Goal: Share content

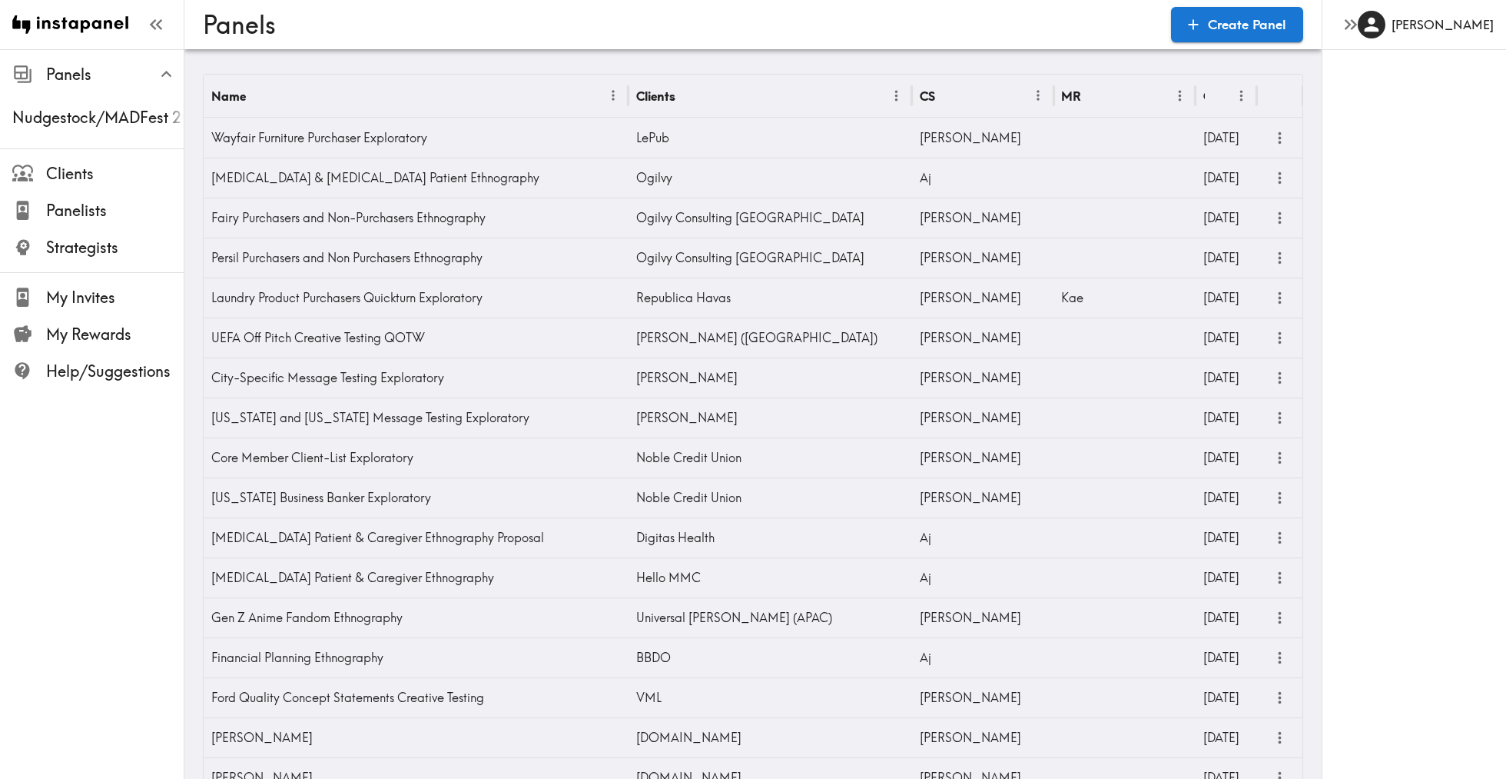
scroll to position [835, 0]
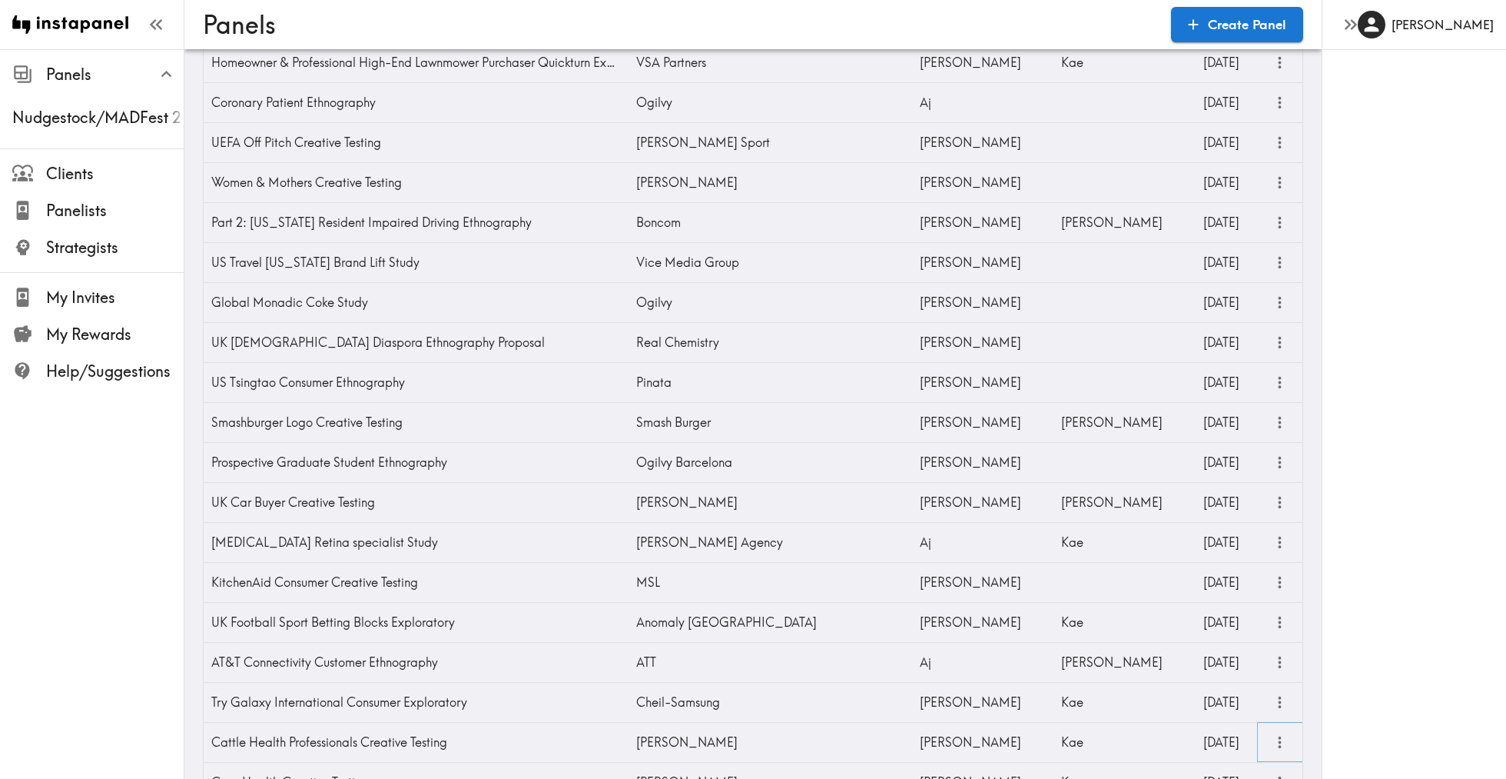
click at [1281, 737] on icon "more" at bounding box center [1280, 742] width 3 height 12
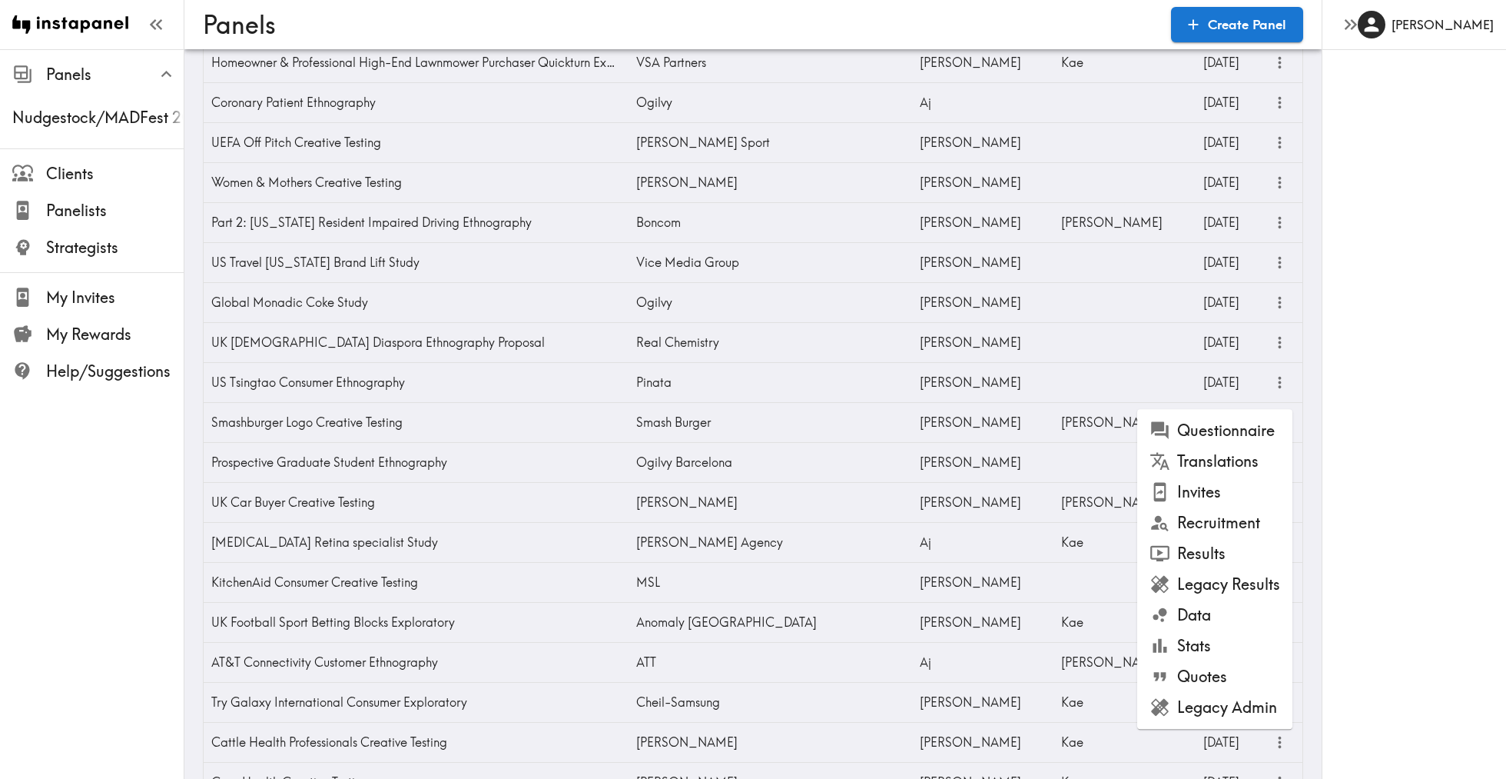
click at [1241, 546] on li "Results" at bounding box center [1215, 553] width 155 height 31
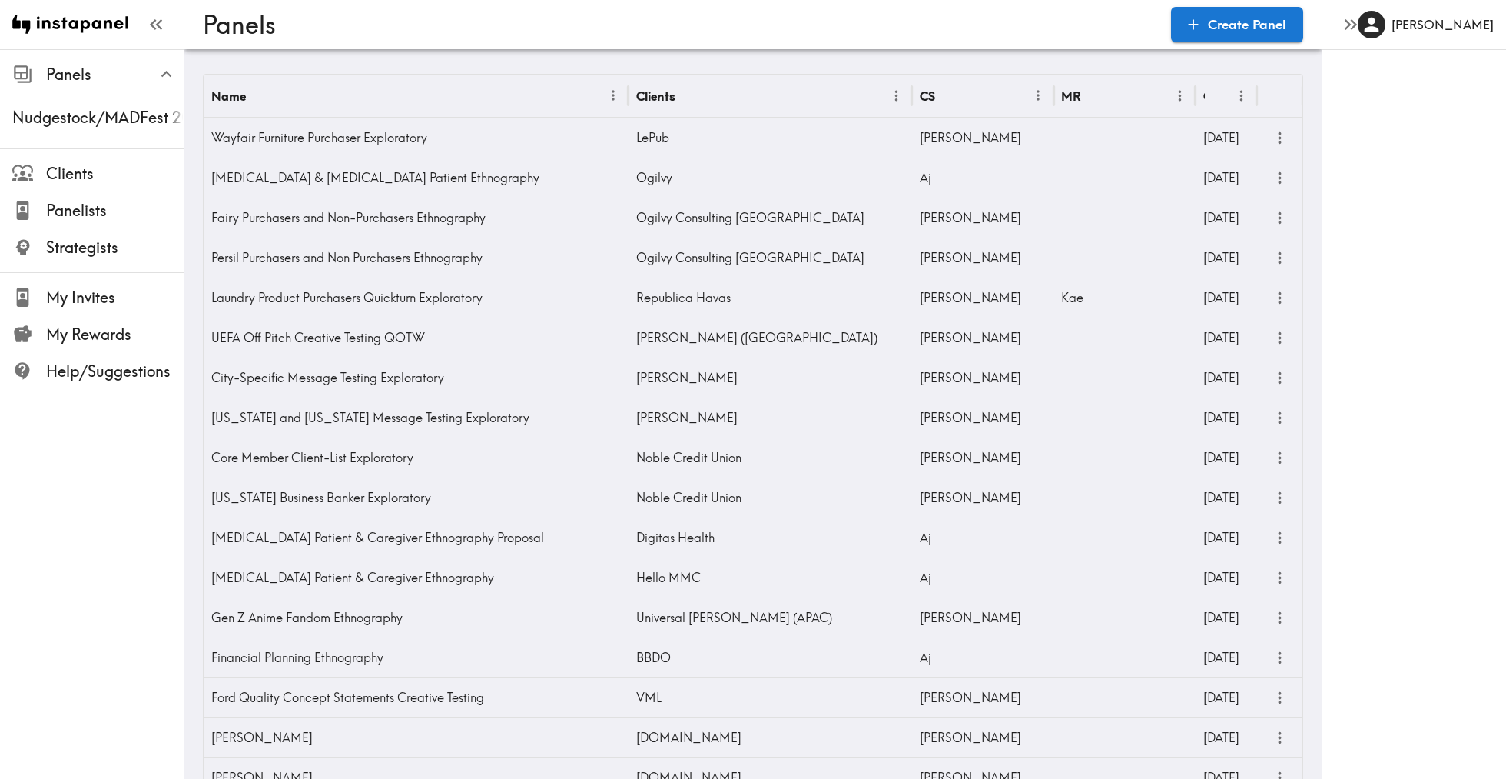
scroll to position [8101, 0]
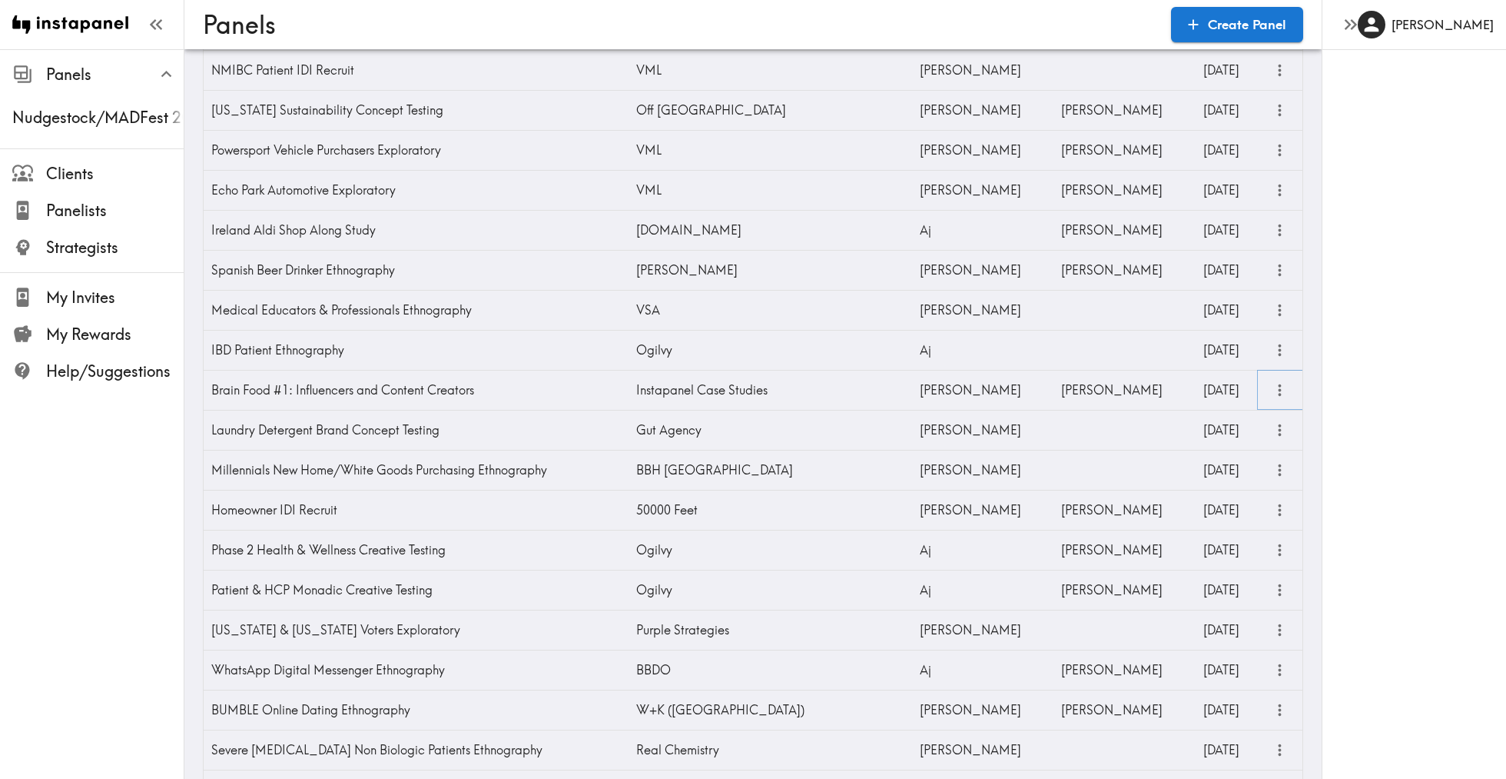
click at [1276, 388] on icon "more" at bounding box center [1280, 390] width 18 height 18
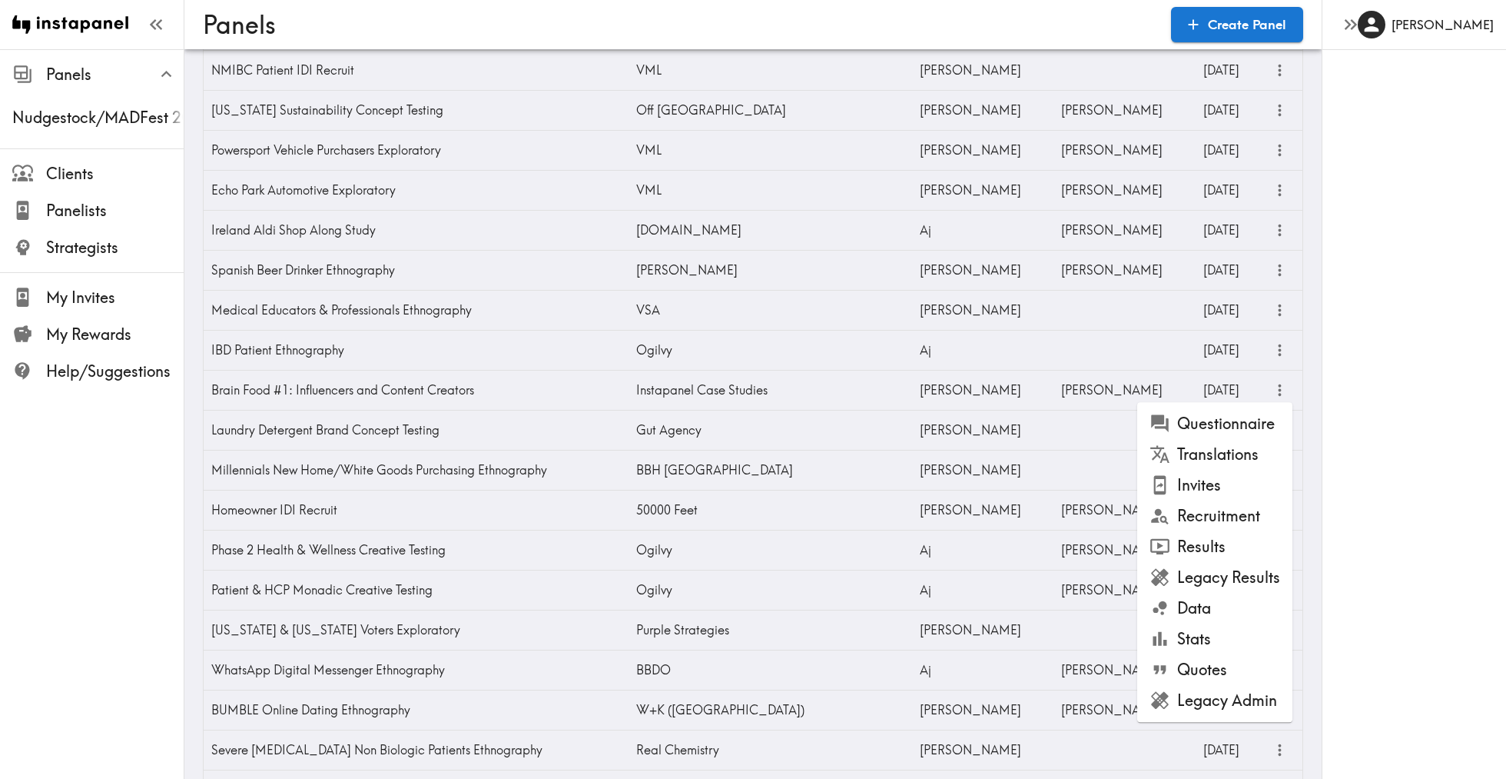
click at [1217, 537] on li "Results" at bounding box center [1215, 546] width 155 height 31
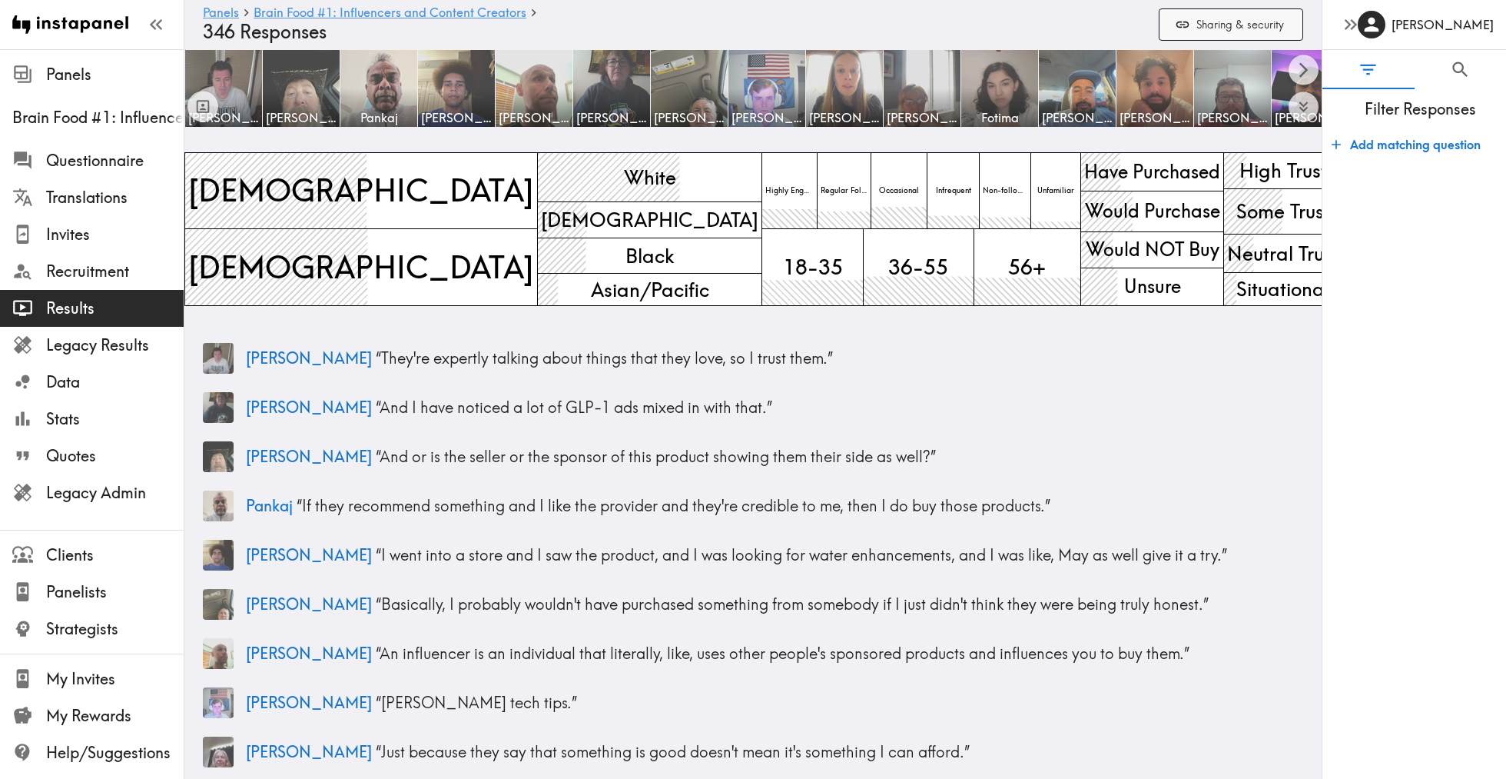
click at [1245, 22] on button "Sharing & security" at bounding box center [1231, 24] width 144 height 33
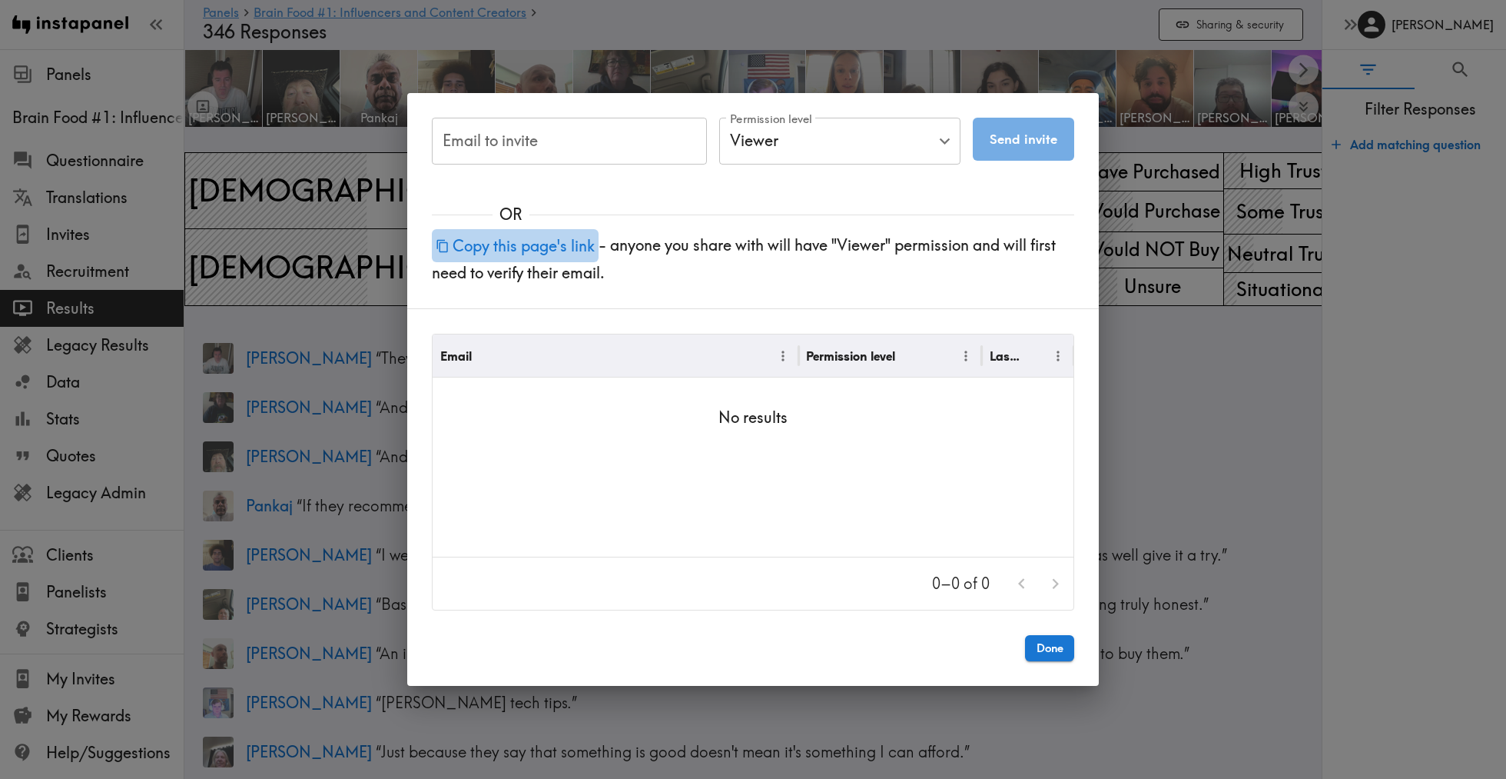
click at [568, 246] on button "Copy this page's link" at bounding box center [515, 245] width 167 height 33
click at [1055, 643] on button "Done" at bounding box center [1049, 648] width 49 height 26
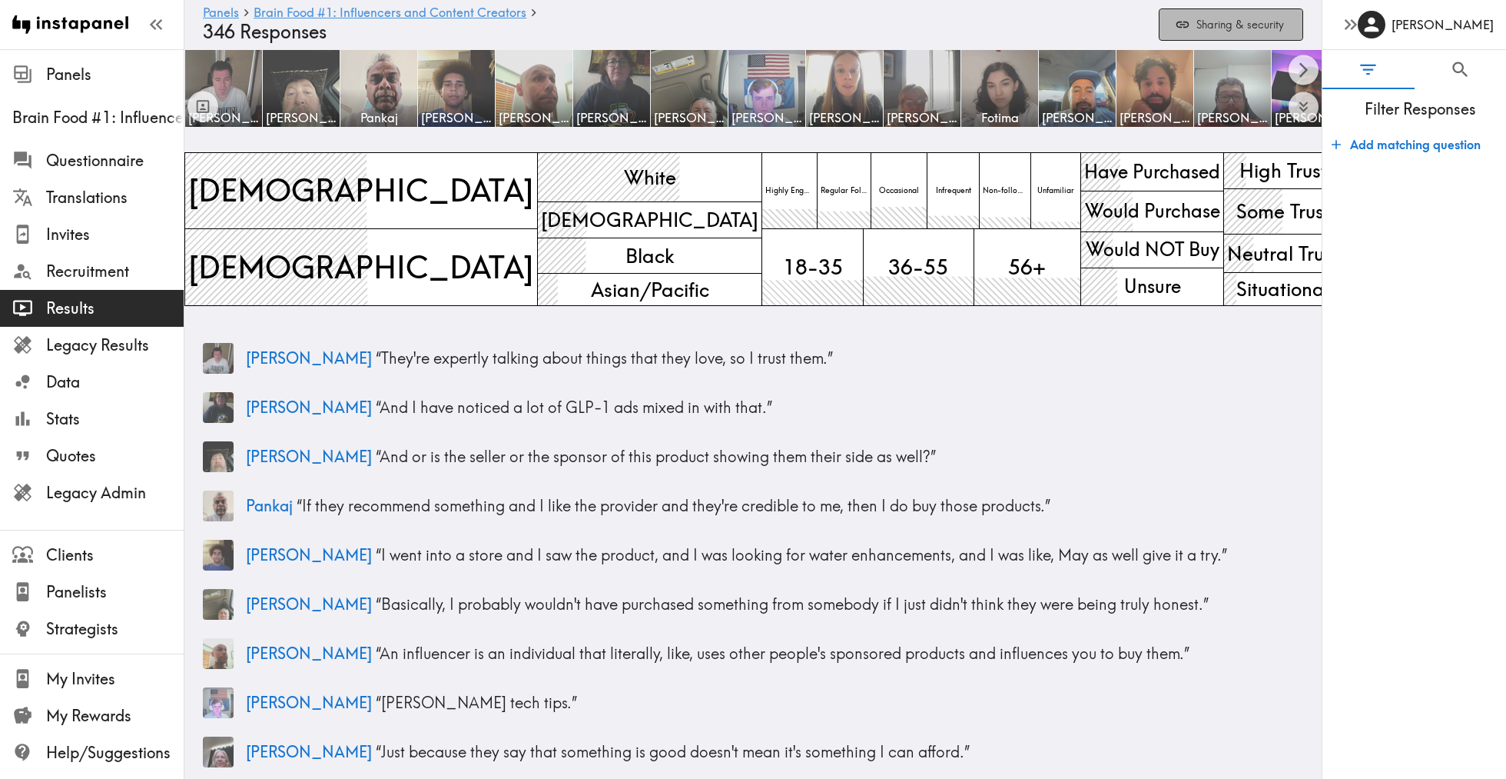
click at [1234, 28] on button "Sharing & security" at bounding box center [1231, 24] width 144 height 33
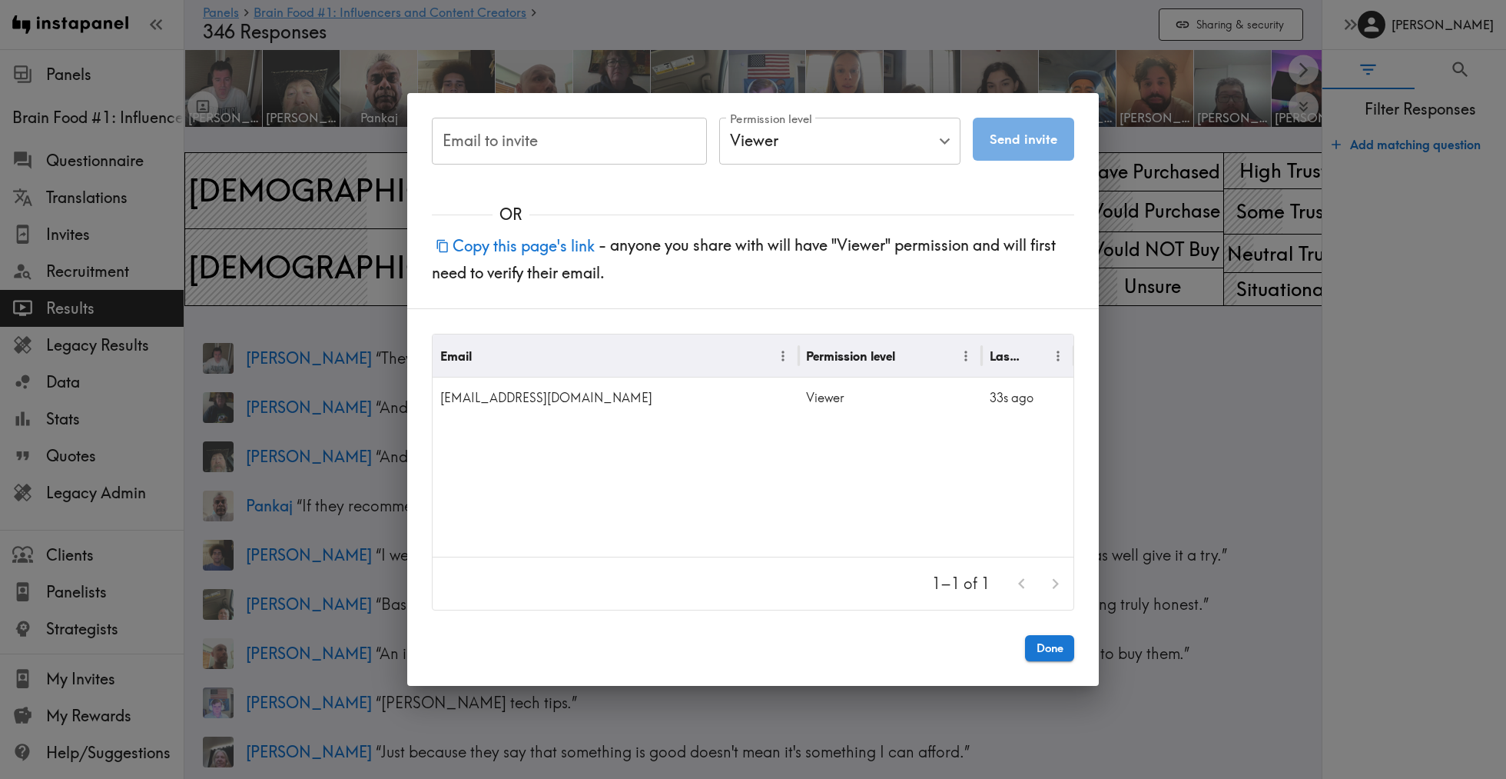
click at [546, 241] on button "Copy this page's link" at bounding box center [515, 245] width 167 height 33
click at [1048, 646] on button "Done" at bounding box center [1049, 648] width 49 height 26
